Goal: Task Accomplishment & Management: Complete application form

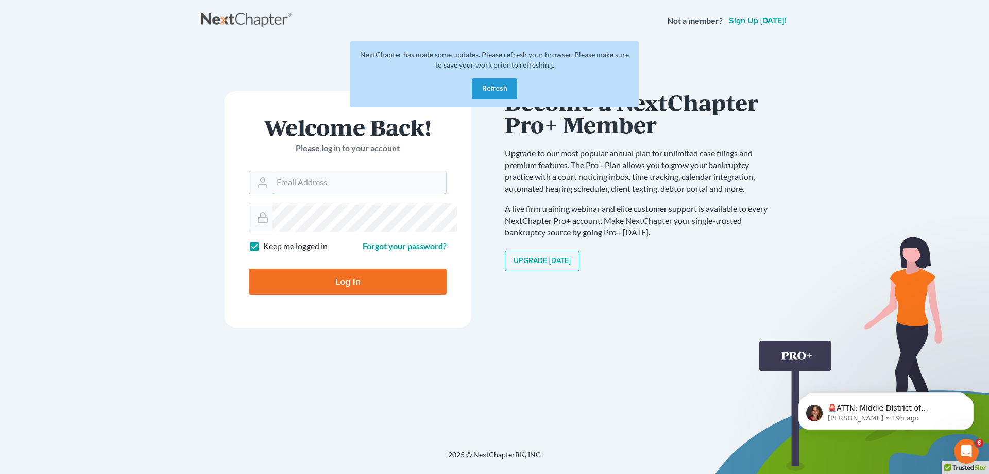
type input "alice.atlantislaw@gmail.com"
drag, startPoint x: 494, startPoint y: 111, endPoint x: 17, endPoint y: 149, distance: 478.7
click at [494, 99] on button "Refresh" at bounding box center [494, 88] width 45 height 21
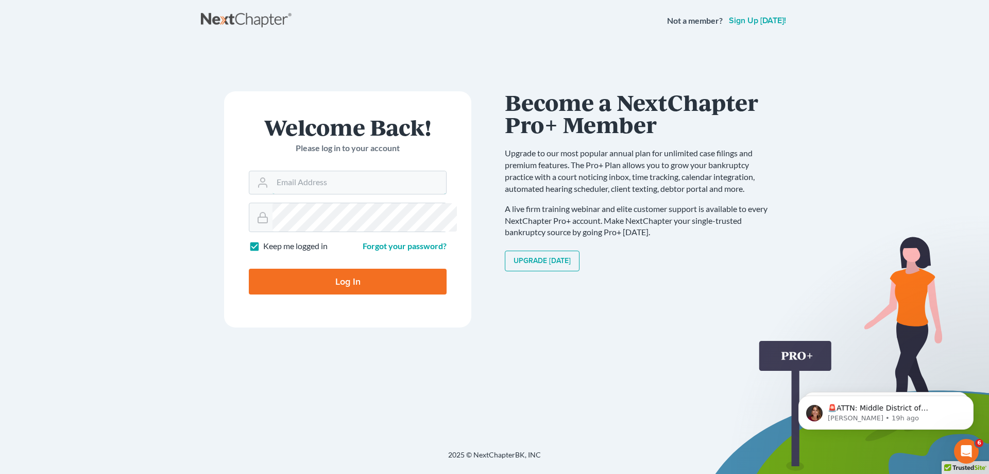
type input "[PERSON_NAME][EMAIL_ADDRESS][DOMAIN_NAME]"
click at [366, 294] on input "Log In" at bounding box center [348, 281] width 198 height 26
type input "Thinking..."
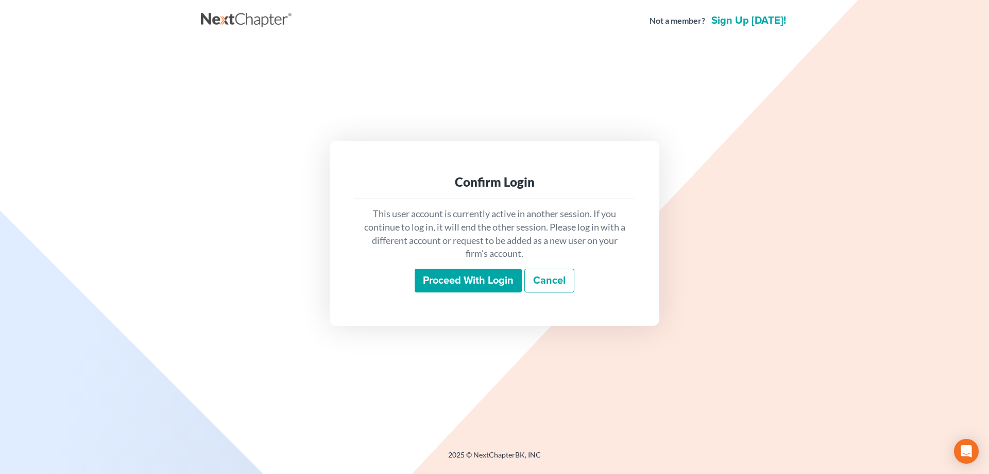
click at [452, 288] on input "Proceed with login" at bounding box center [468, 280] width 107 height 24
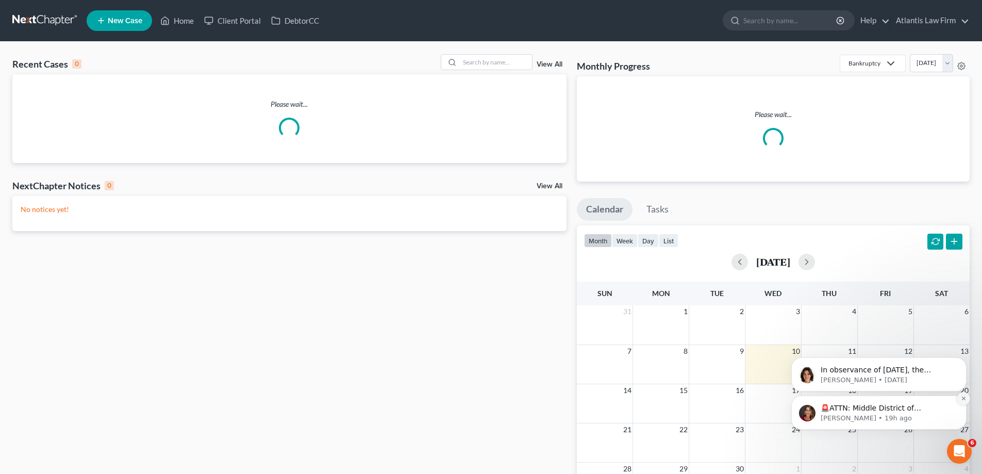
click at [961, 399] on icon "Dismiss notification" at bounding box center [963, 398] width 4 height 4
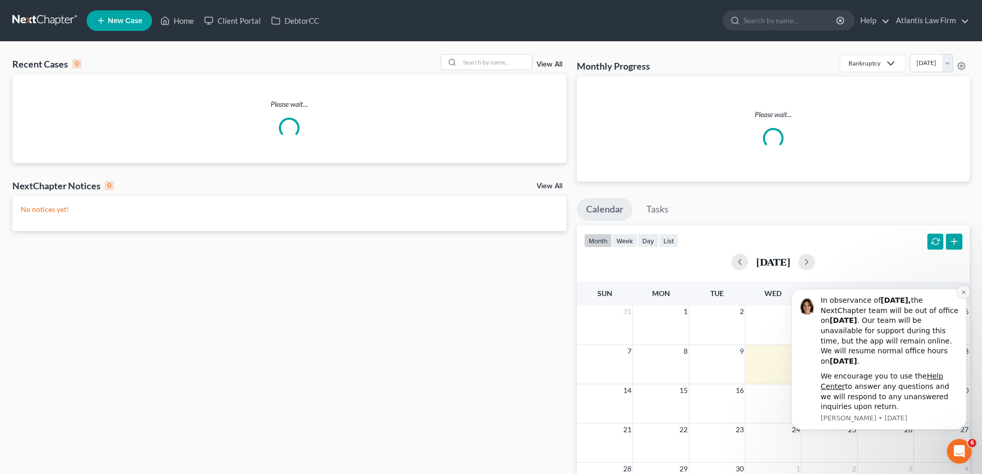
click at [966, 292] on icon "Dismiss notification" at bounding box center [963, 292] width 6 height 6
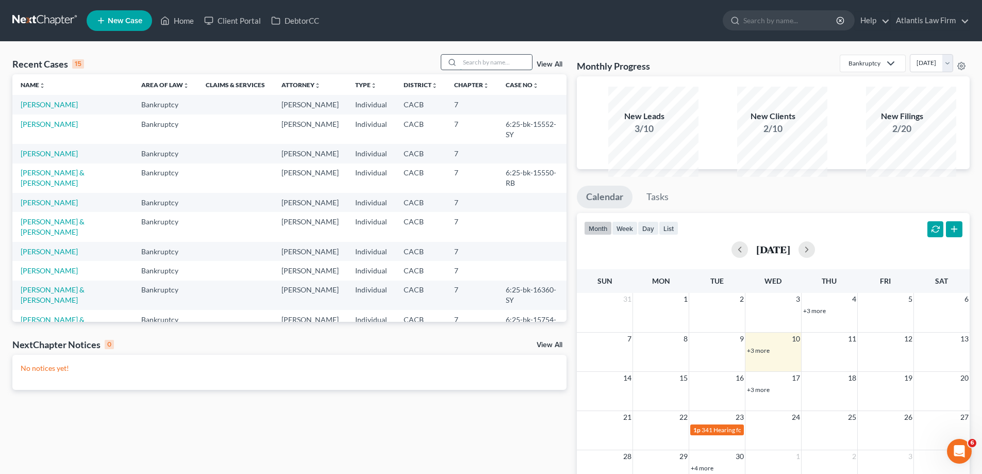
click at [460, 70] on input "search" at bounding box center [496, 62] width 72 height 15
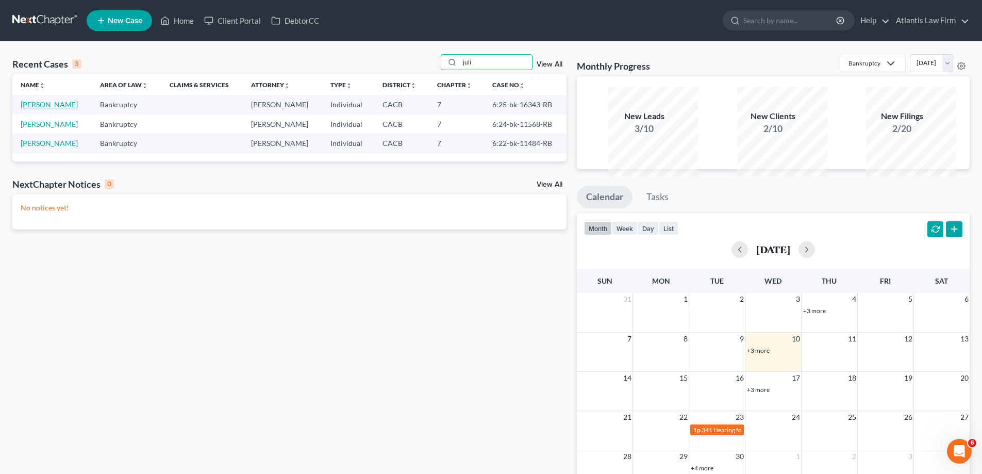
type input "juli"
click at [56, 109] on link "Valenzuela, Julie" at bounding box center [49, 104] width 57 height 9
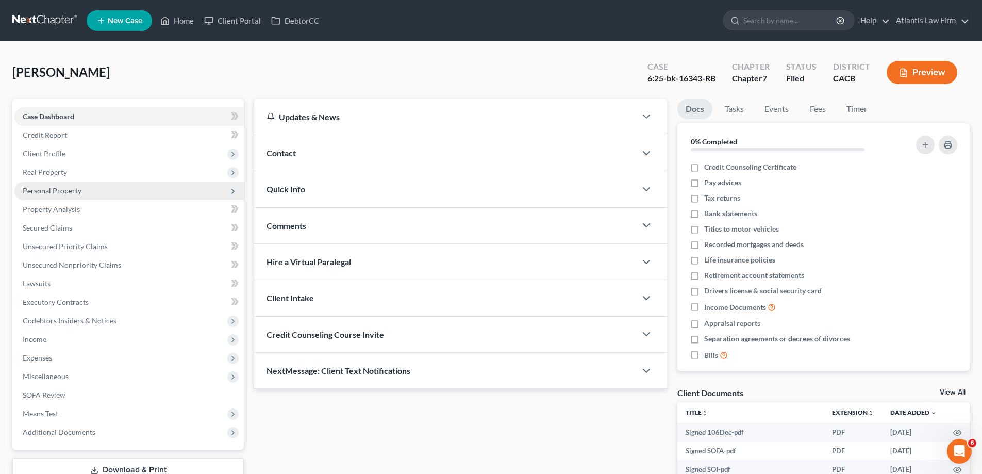
click at [70, 195] on span "Personal Property" at bounding box center [52, 190] width 59 height 9
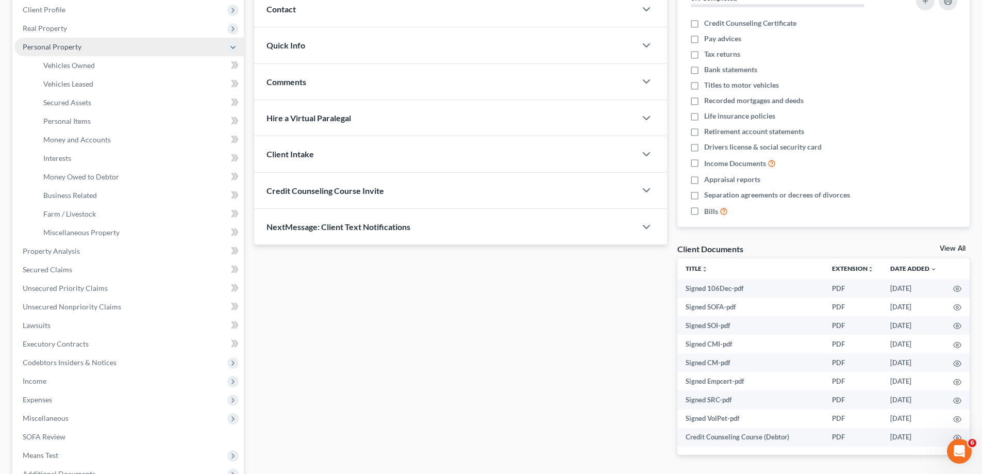
scroll to position [155, 0]
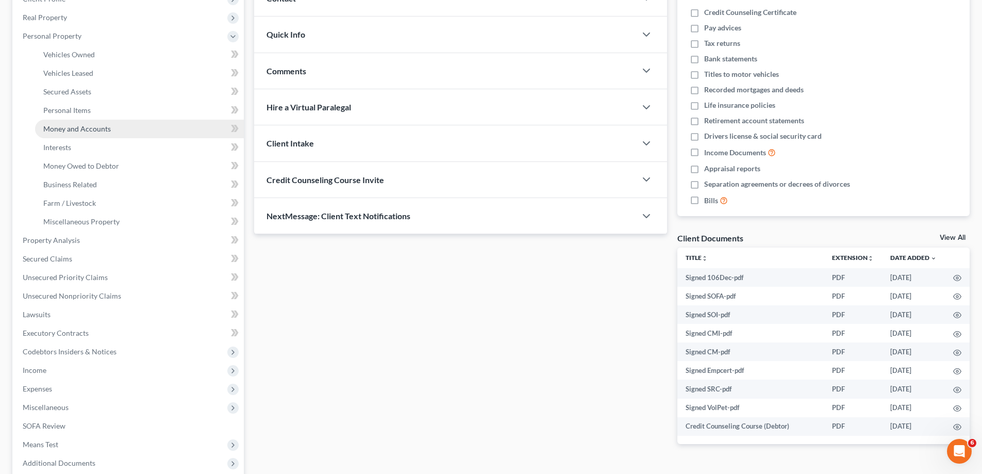
click at [86, 133] on span "Money and Accounts" at bounding box center [76, 128] width 67 height 9
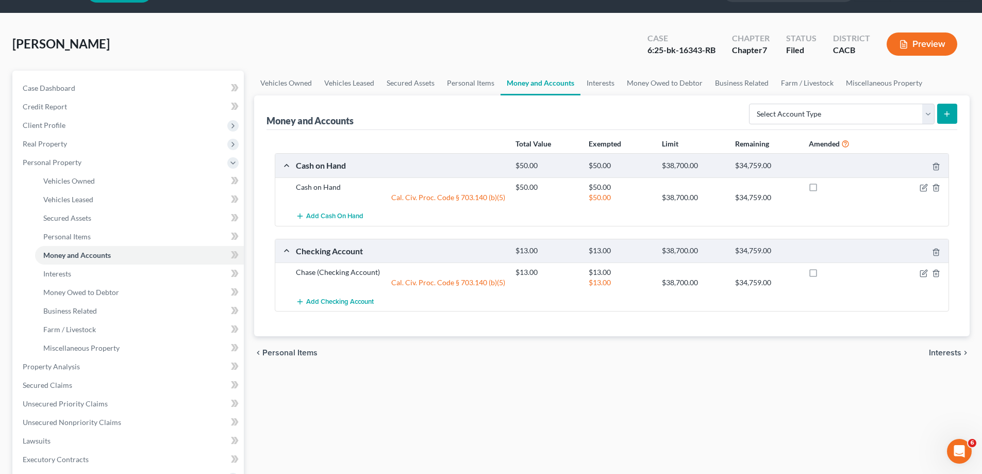
scroll to position [52, 0]
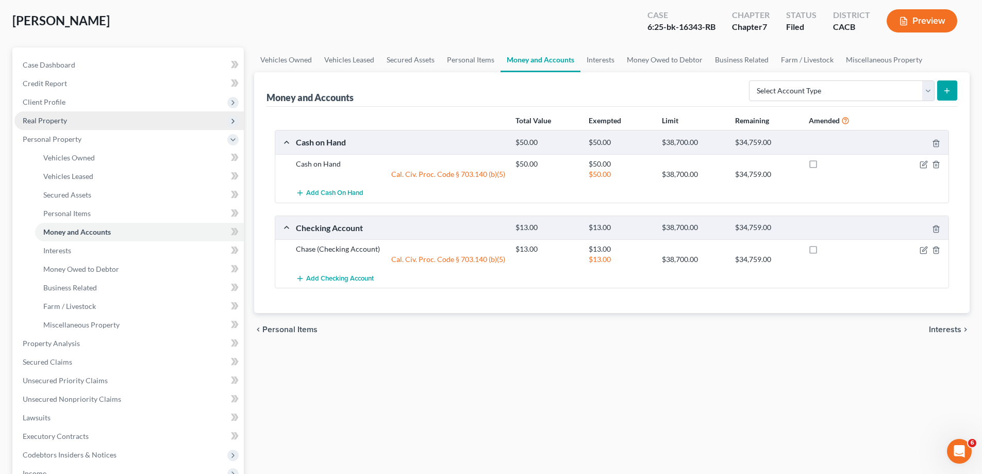
click at [67, 125] on span "Real Property" at bounding box center [45, 120] width 44 height 9
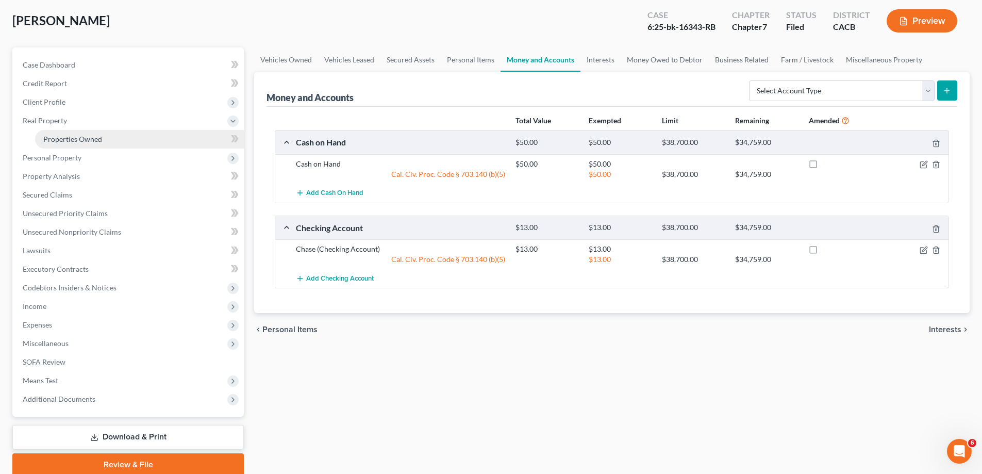
click at [80, 143] on span "Properties Owned" at bounding box center [72, 138] width 59 height 9
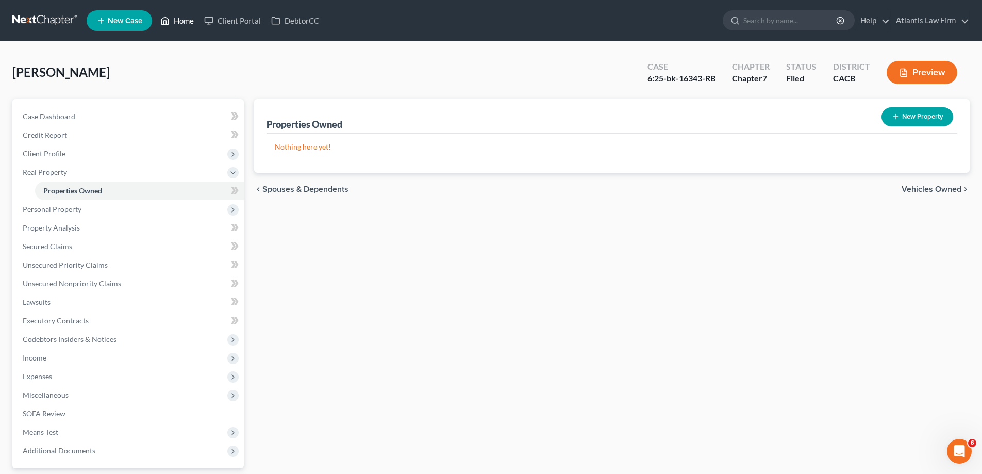
click at [199, 27] on link "Home" at bounding box center [177, 20] width 44 height 19
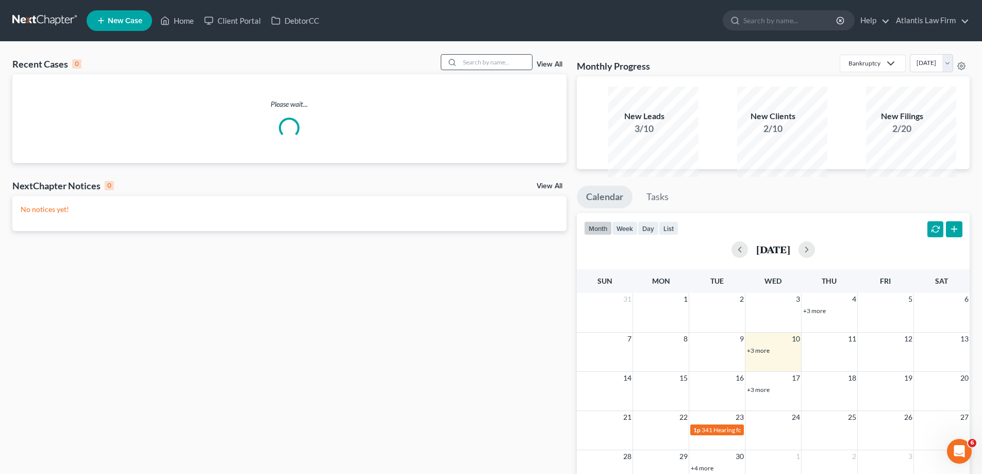
click at [463, 70] on input "search" at bounding box center [496, 62] width 72 height 15
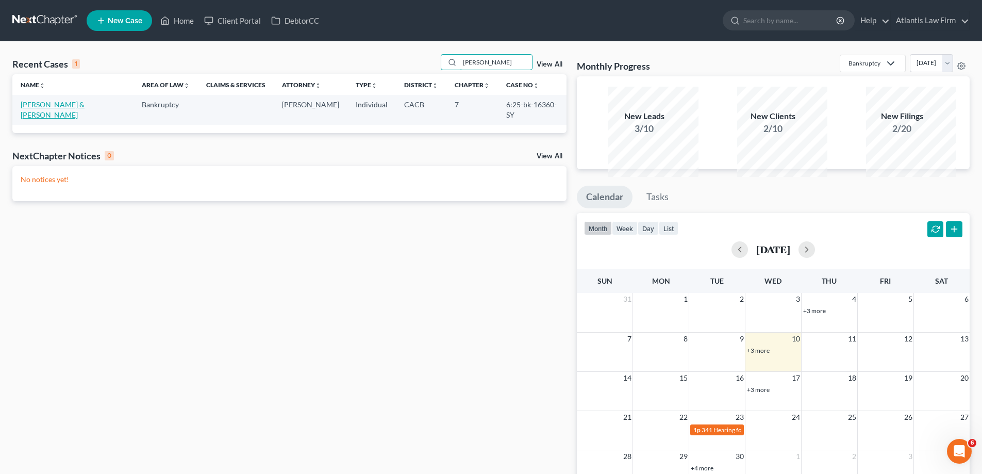
type input "coleman"
click at [47, 119] on link "Coleman, Allen & Wendy" at bounding box center [53, 109] width 64 height 19
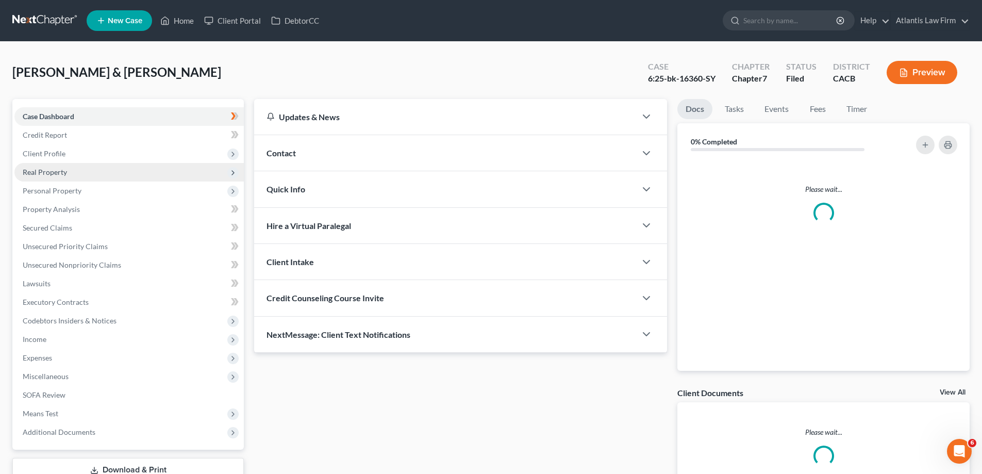
click at [71, 181] on span "Real Property" at bounding box center [128, 172] width 229 height 19
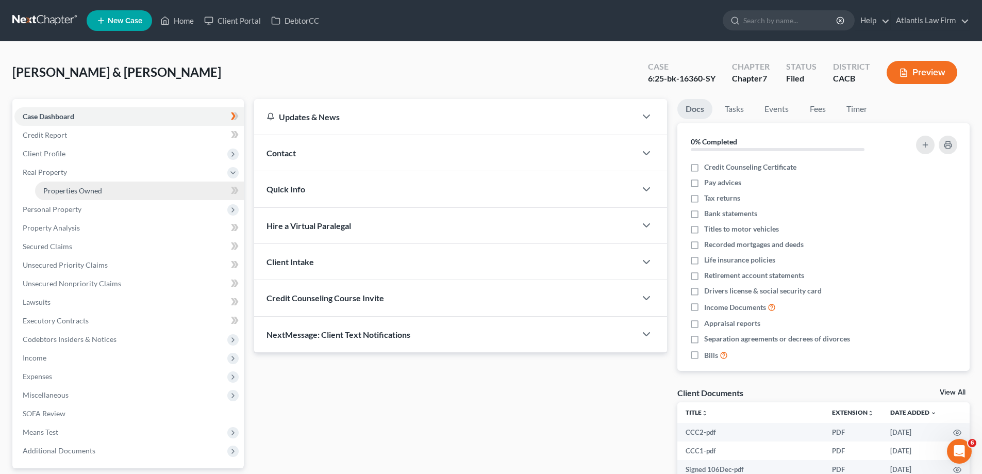
click at [80, 195] on span "Properties Owned" at bounding box center [72, 190] width 59 height 9
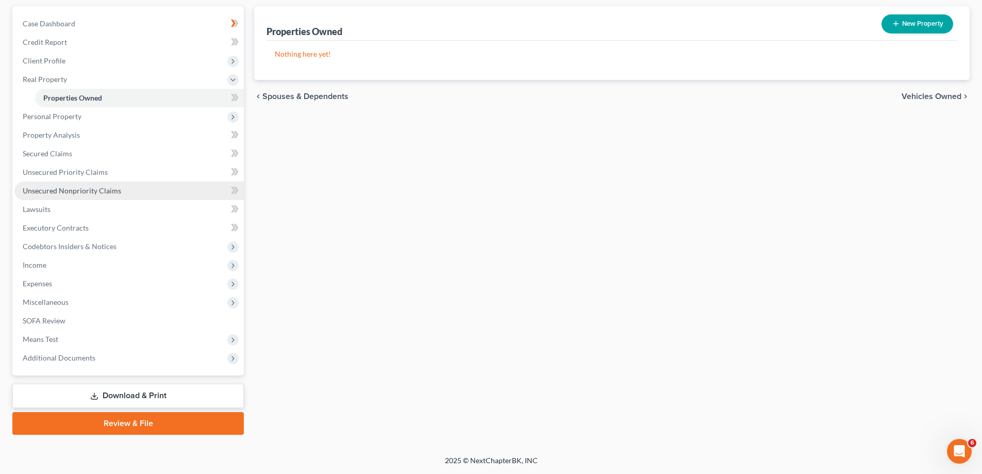
scroll to position [206, 0]
click at [52, 279] on span "Expenses" at bounding box center [37, 283] width 29 height 9
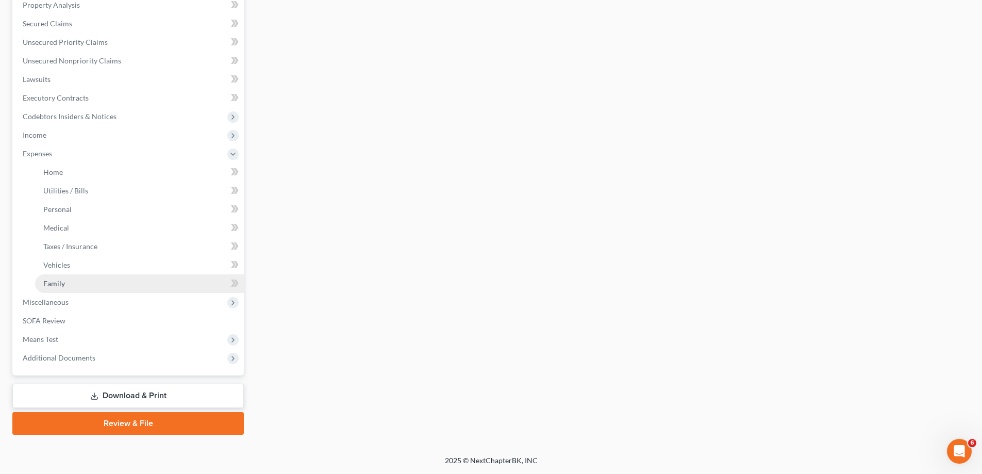
click at [65, 288] on span "Family" at bounding box center [54, 283] width 22 height 9
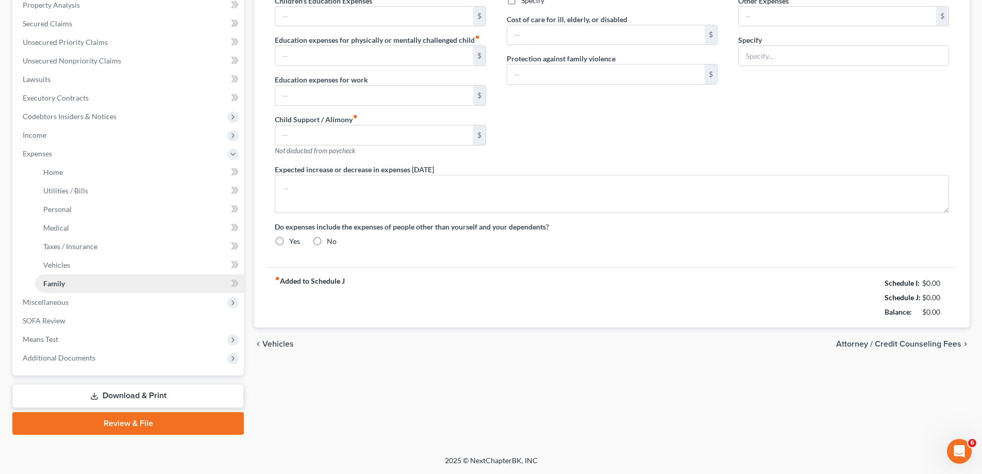
type input "0.00"
type input "200.00"
type input "0.00"
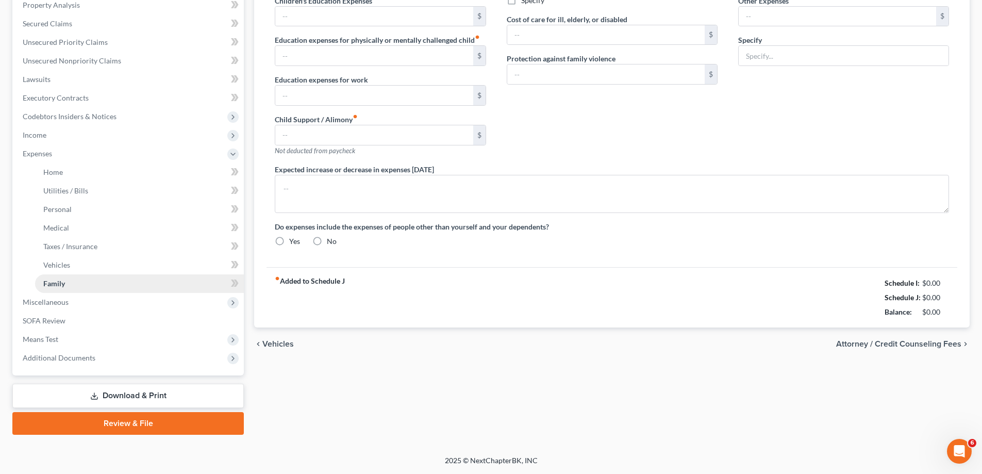
type input "0.00"
radio input "true"
